Goal: Obtain resource: Obtain resource

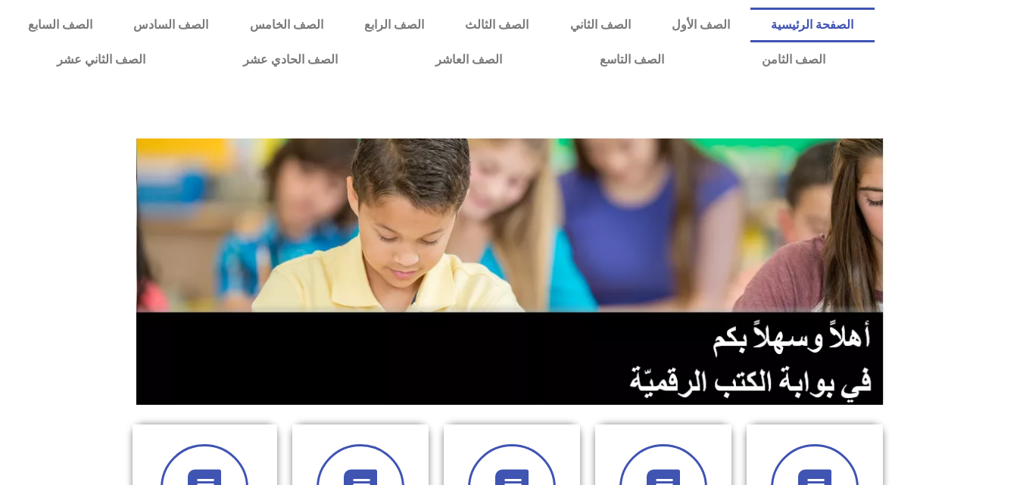
click at [971, 210] on section at bounding box center [511, 271] width 1023 height 289
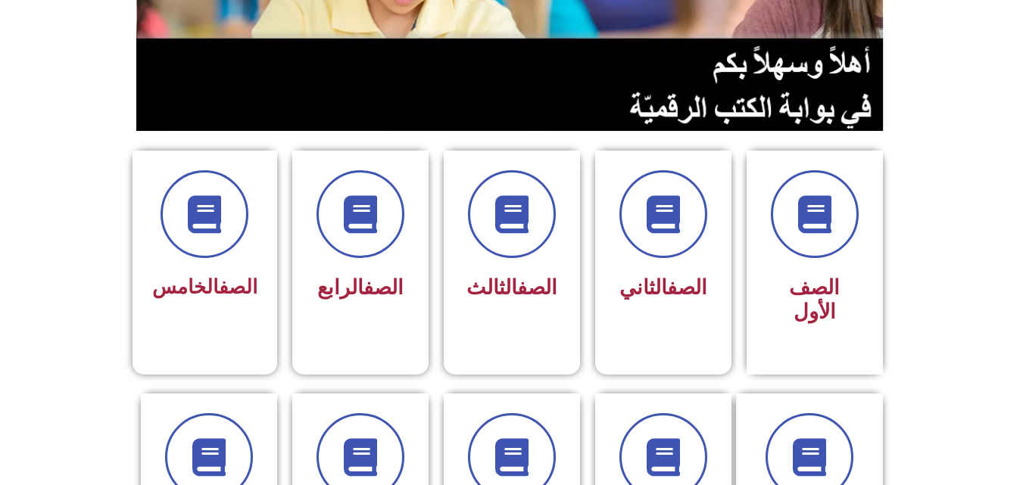
scroll to position [303, 0]
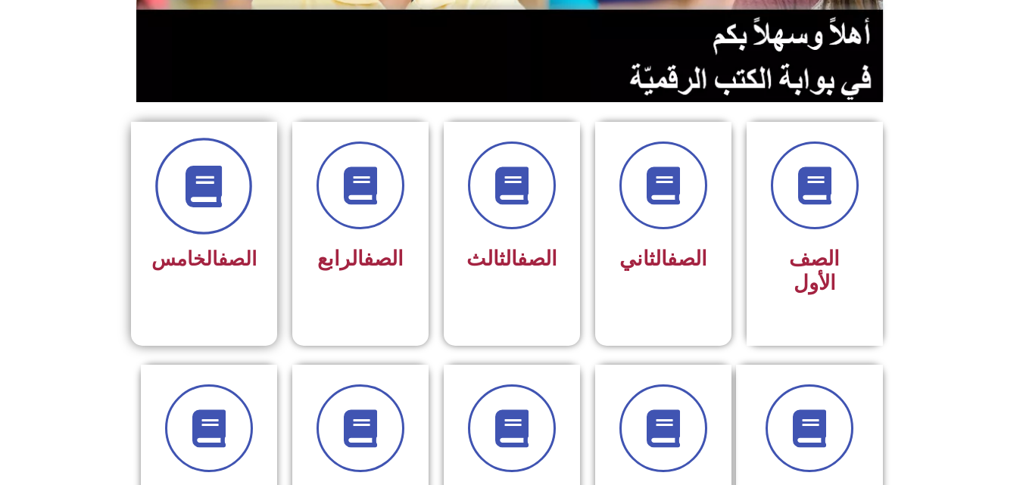
click at [189, 220] on span at bounding box center [203, 186] width 97 height 97
click at [225, 245] on div "الصف الخامس" at bounding box center [203, 260] width 105 height 37
click at [221, 254] on link "الصف" at bounding box center [237, 259] width 39 height 23
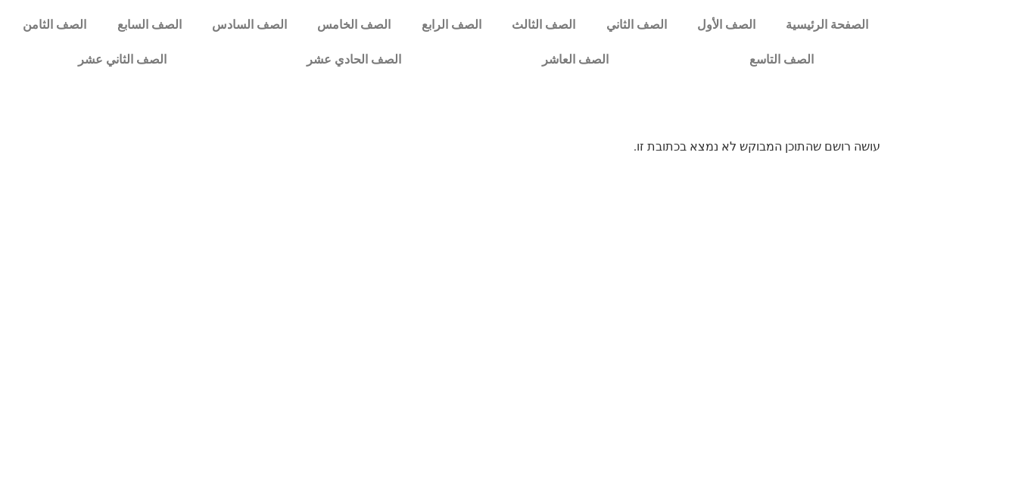
click at [221, 167] on html "الصفحة الرئيسية الصف الأول الصف الثاني الصف الثالث الصف الرابع الصف الخامس الصف…" at bounding box center [517, 83] width 1034 height 167
click at [406, 16] on link "الصف الخامس" at bounding box center [354, 25] width 104 height 35
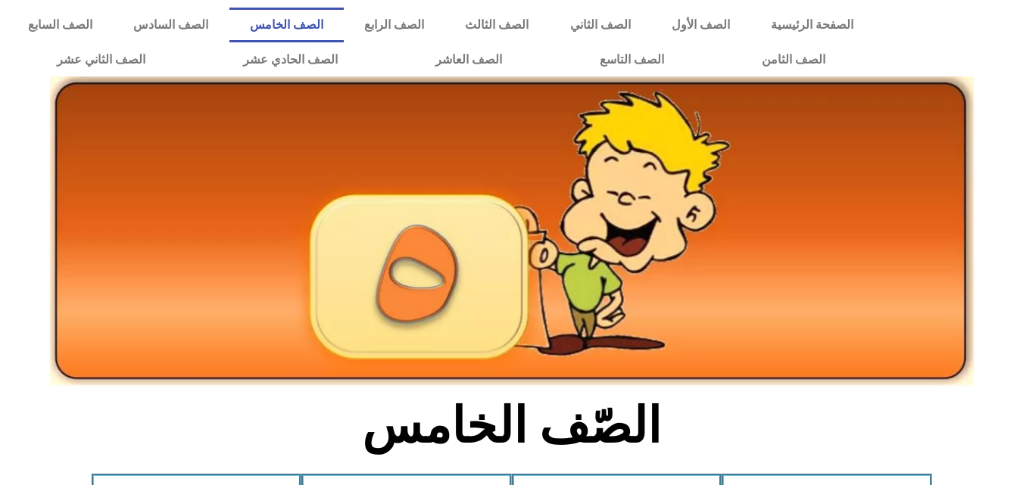
click at [1004, 241] on div at bounding box center [511, 266] width 1023 height 257
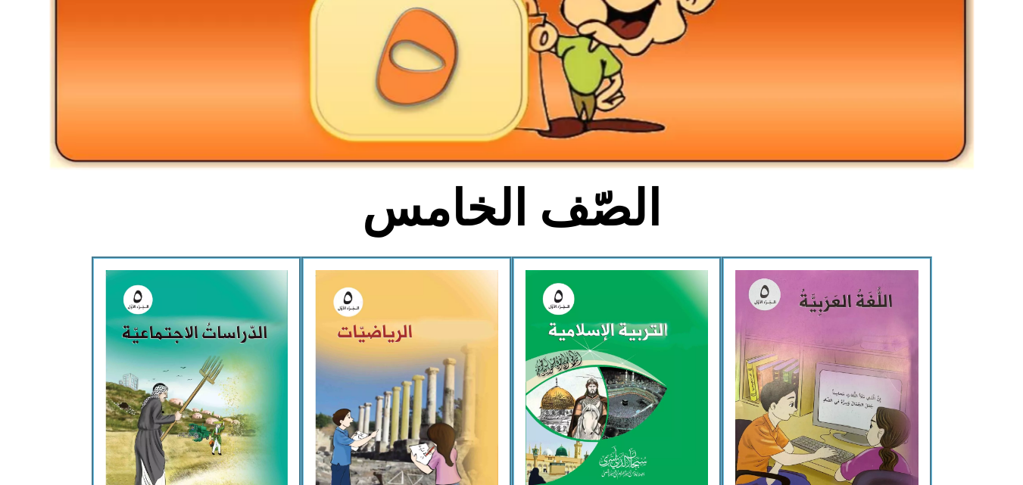
scroll to position [242, 0]
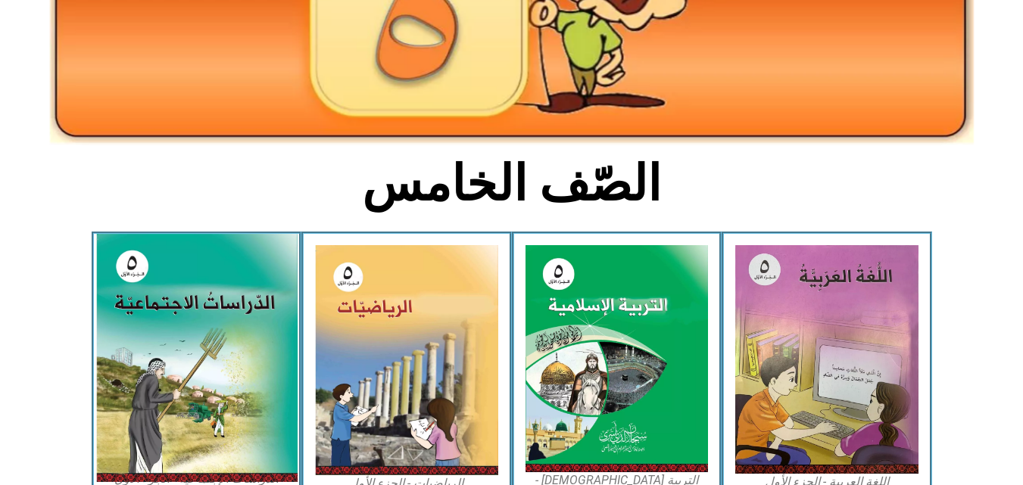
click at [157, 320] on img at bounding box center [195, 358] width 201 height 248
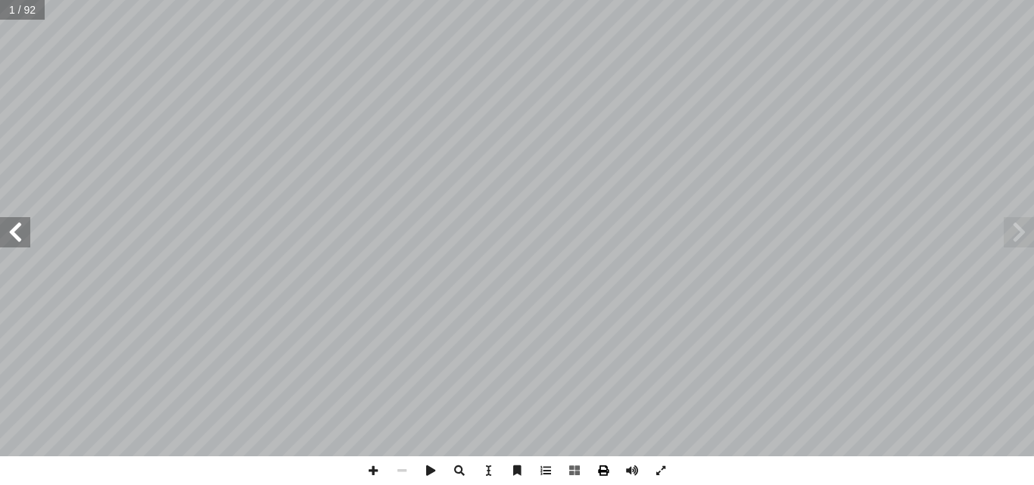
click at [601, 470] on span at bounding box center [603, 471] width 29 height 29
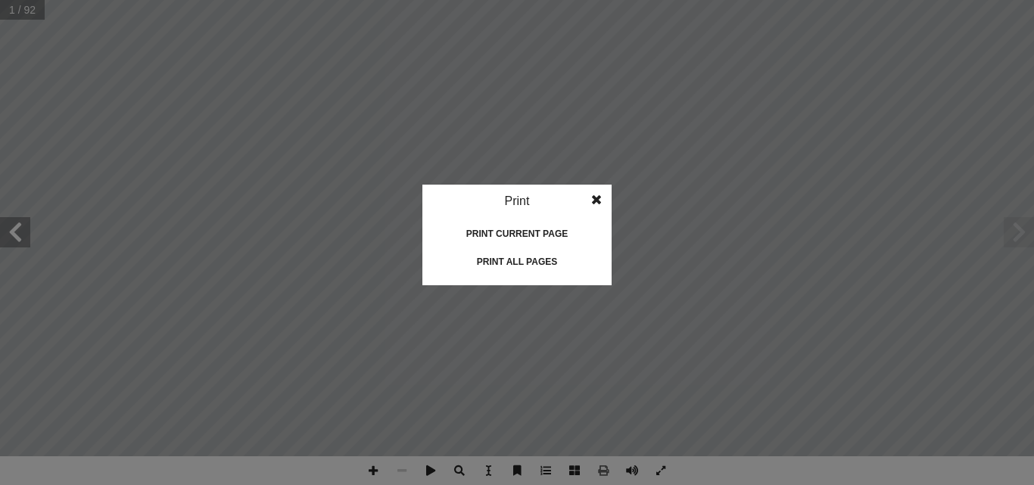
click at [543, 264] on div "Print all pages" at bounding box center [516, 262] width 151 height 24
